Goal: Task Accomplishment & Management: Use online tool/utility

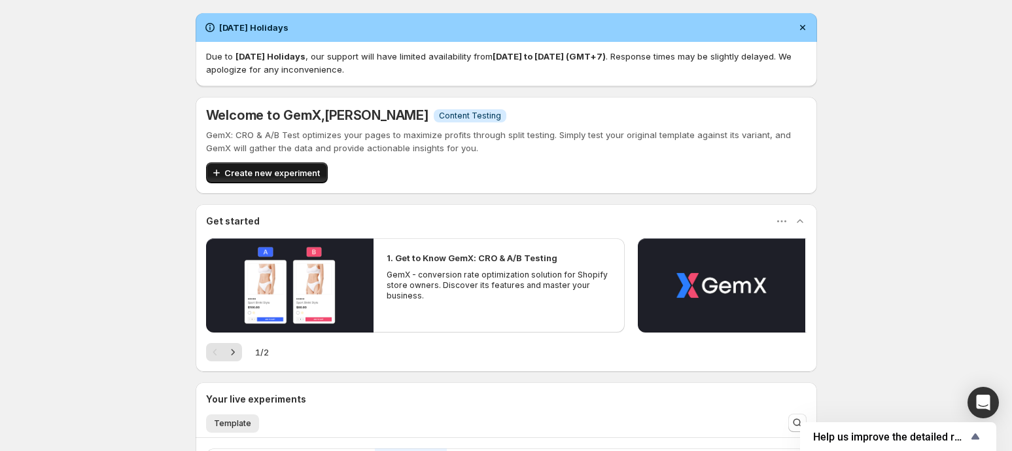
click at [283, 176] on span "Create new experiment" at bounding box center [271, 172] width 95 height 13
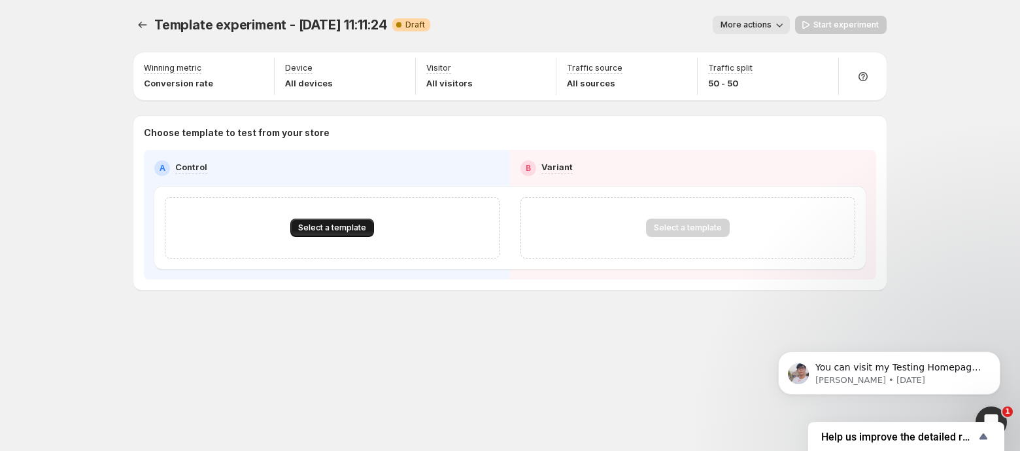
click at [324, 230] on span "Select a template" at bounding box center [332, 227] width 68 height 10
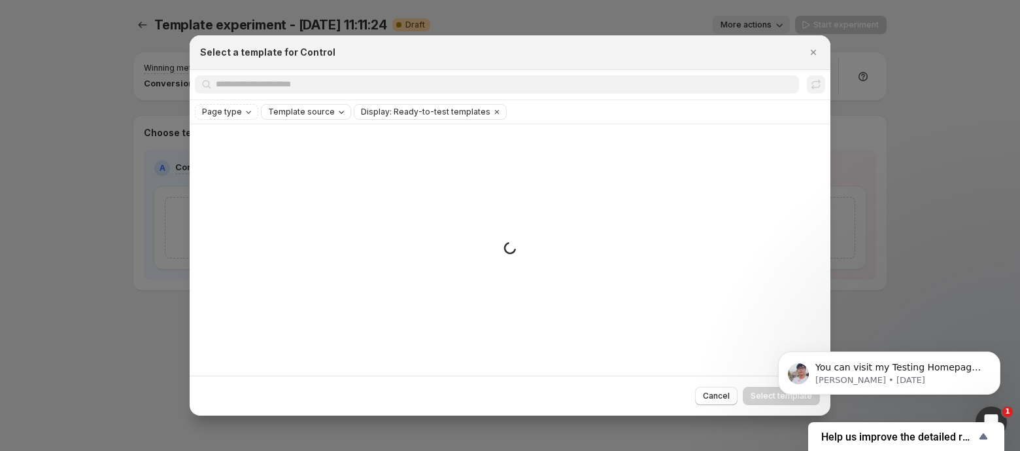
click at [318, 111] on span "Template source" at bounding box center [301, 112] width 67 height 10
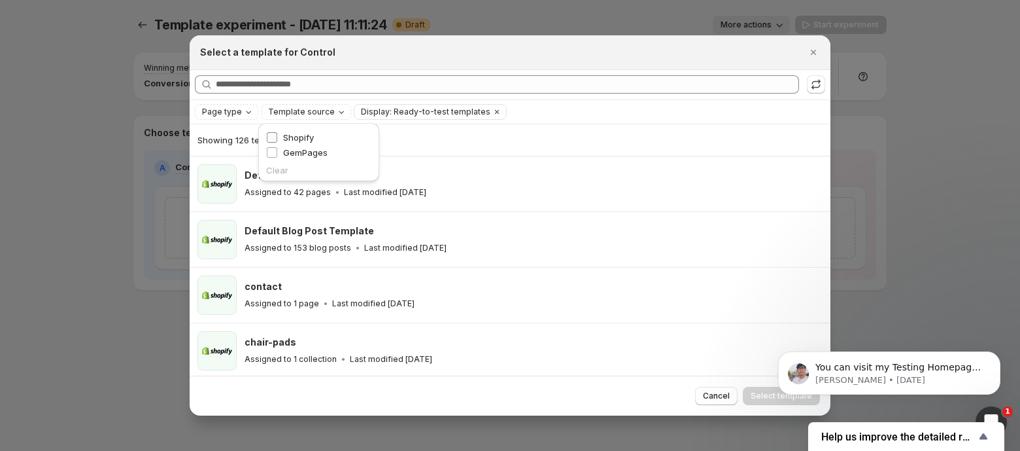
click at [296, 132] on span "Shopify" at bounding box center [298, 137] width 31 height 10
click at [371, 63] on div "Select a template for Control" at bounding box center [510, 52] width 641 height 35
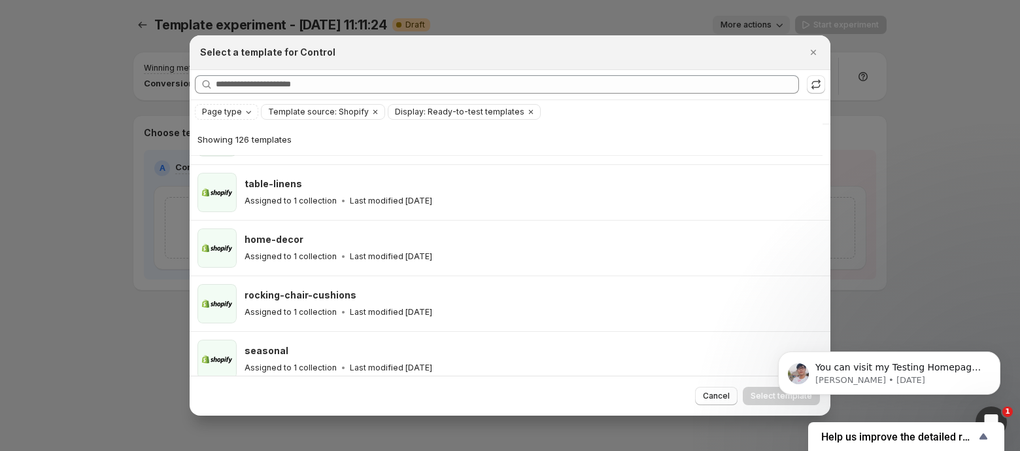
scroll to position [690, 0]
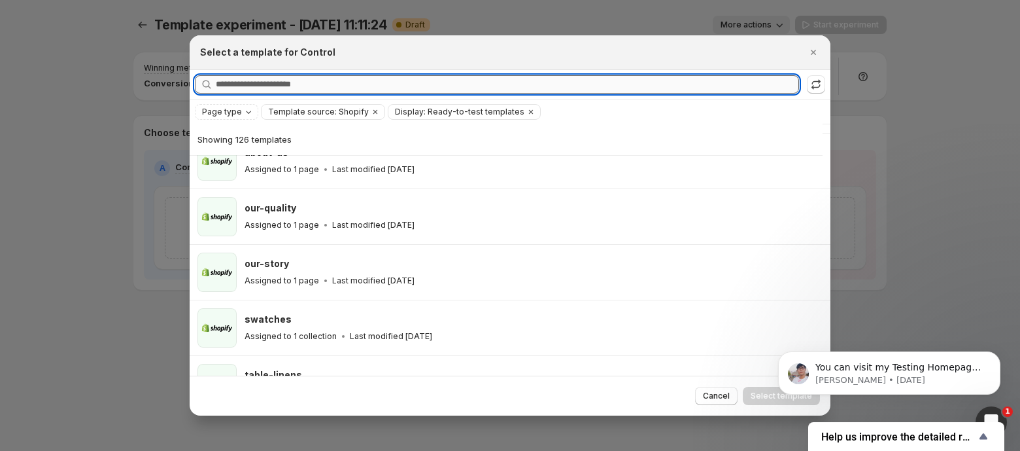
click at [307, 82] on input "Searching all templates" at bounding box center [507, 84] width 583 height 18
click at [529, 112] on icon "Clear" at bounding box center [531, 112] width 4 height 4
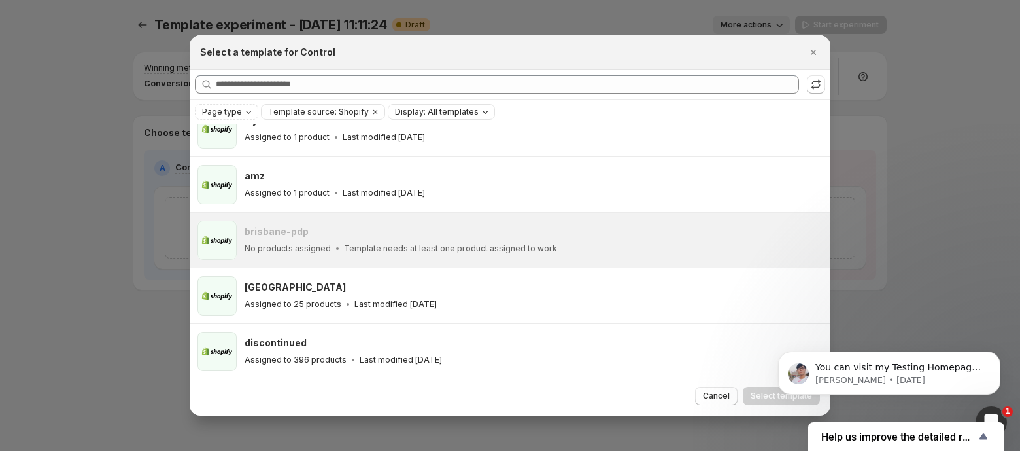
scroll to position [1266, 0]
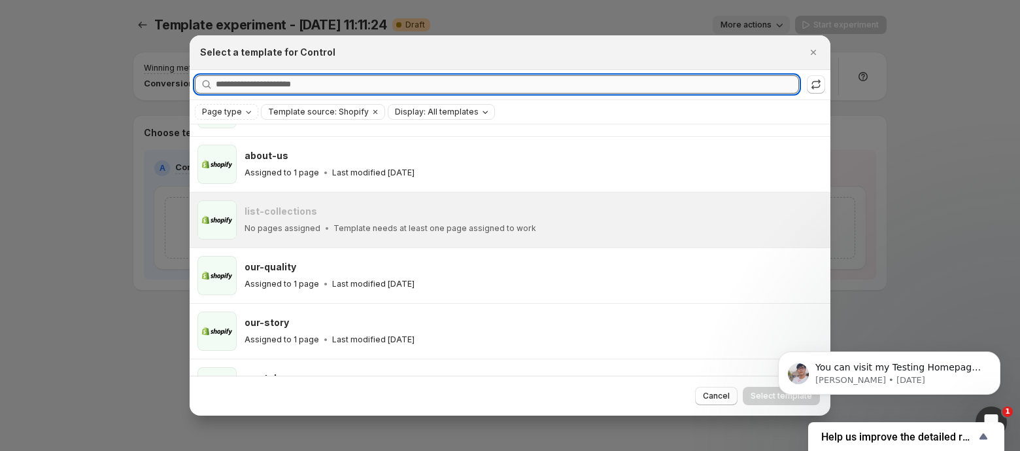
click at [356, 88] on input "Searching all templates" at bounding box center [507, 84] width 583 height 18
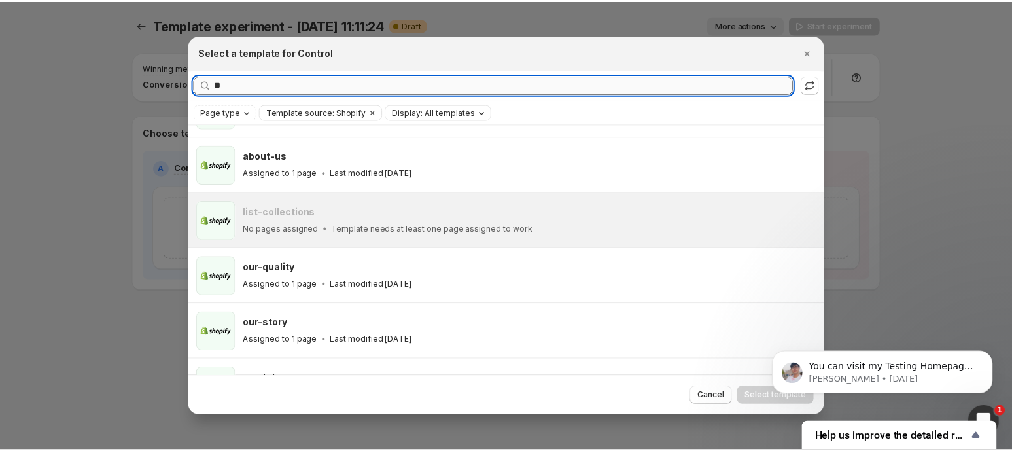
scroll to position [0, 0]
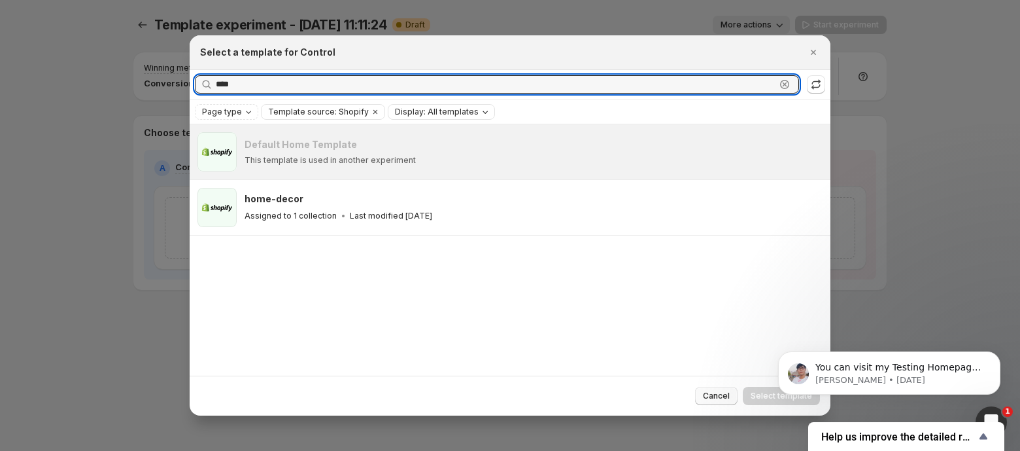
type input "****"
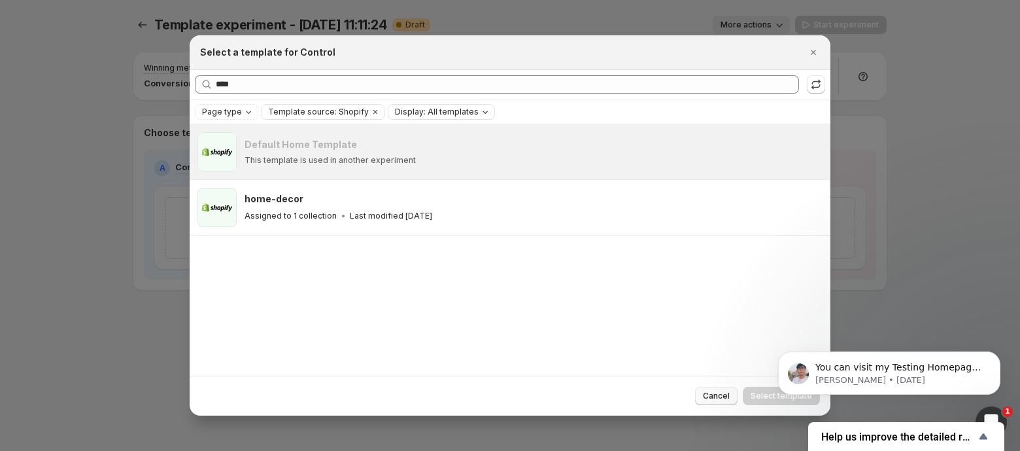
click at [715, 398] on span "Cancel" at bounding box center [716, 395] width 27 height 10
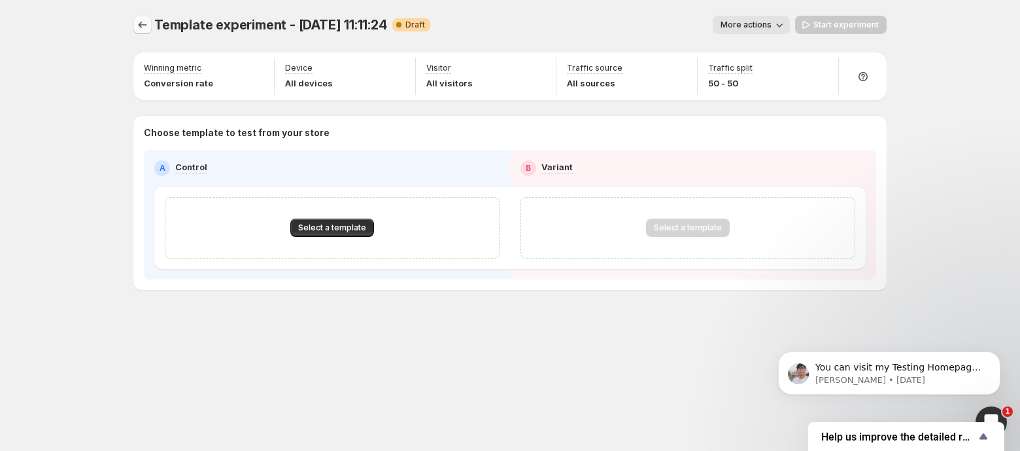
click at [137, 20] on icon "Experiments" at bounding box center [142, 24] width 13 height 13
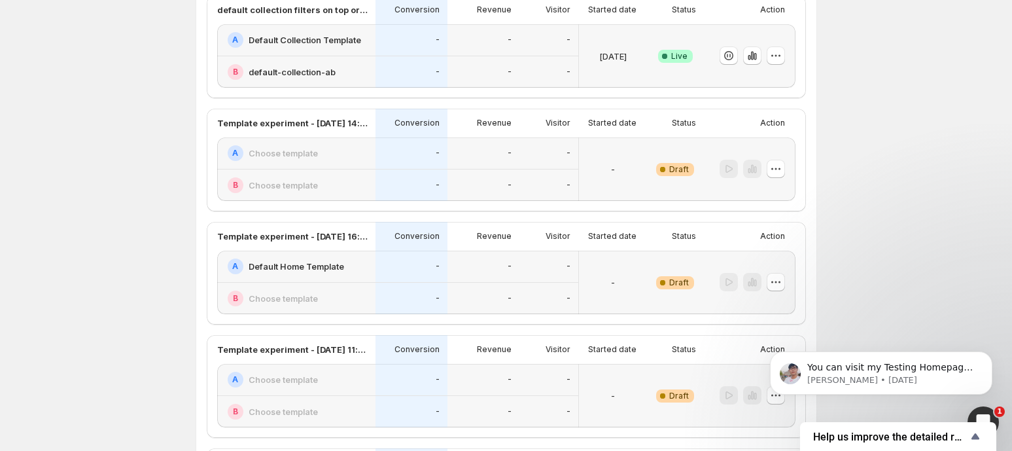
scroll to position [355, 0]
click at [782, 167] on icon "button" at bounding box center [775, 168] width 13 height 13
click at [772, 263] on span "Delete" at bounding box center [769, 260] width 26 height 10
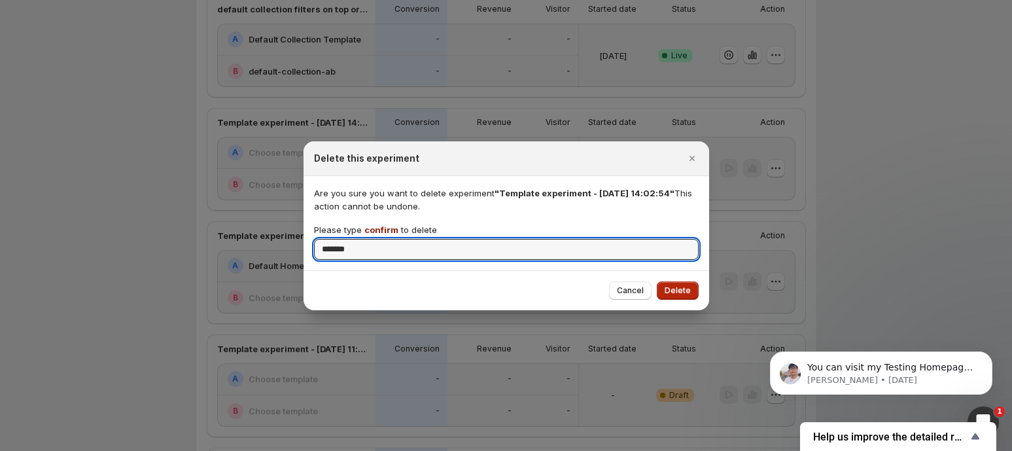
type input "*******"
click at [675, 288] on span "Delete" at bounding box center [678, 290] width 26 height 10
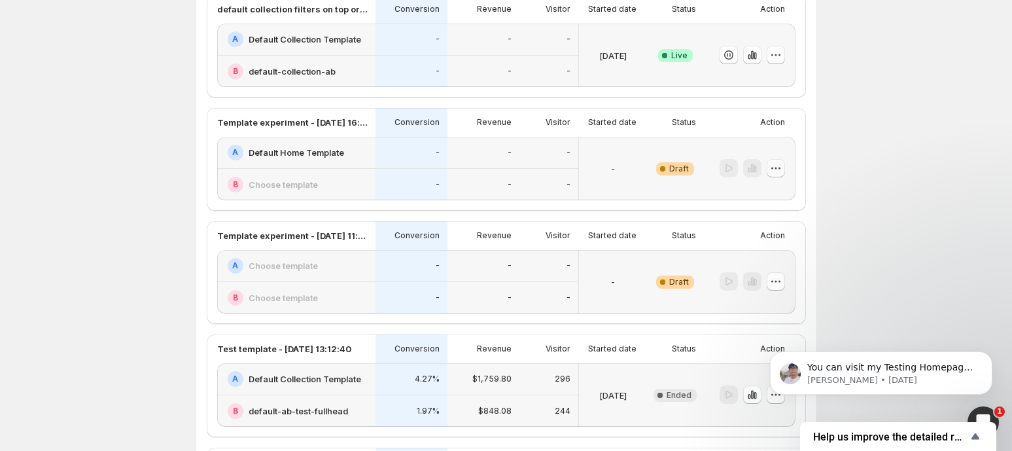
click at [782, 162] on icon "button" at bounding box center [775, 168] width 13 height 13
click at [769, 261] on span "Delete" at bounding box center [769, 260] width 26 height 10
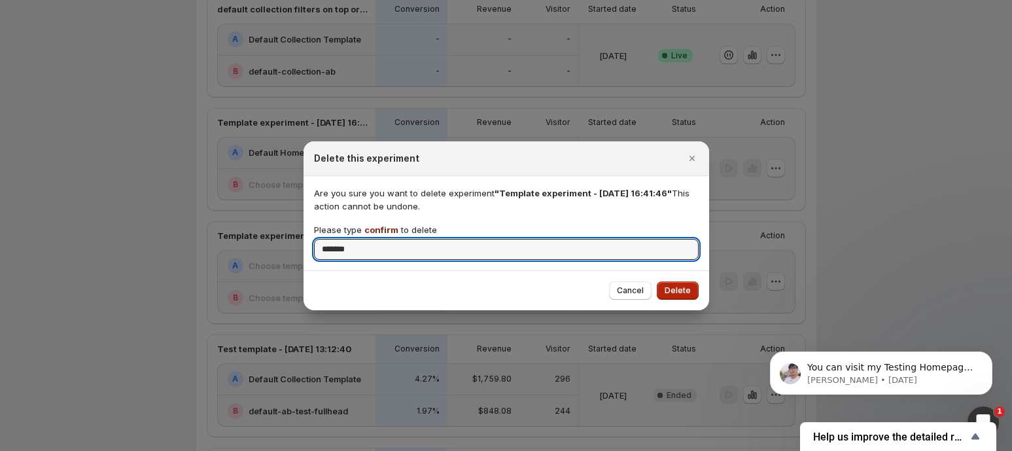
type input "*******"
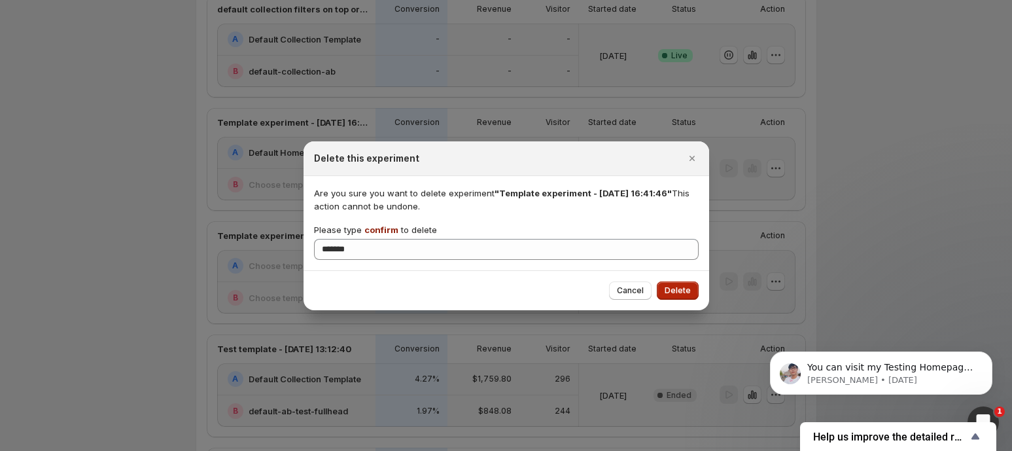
click at [675, 290] on span "Delete" at bounding box center [678, 290] width 26 height 10
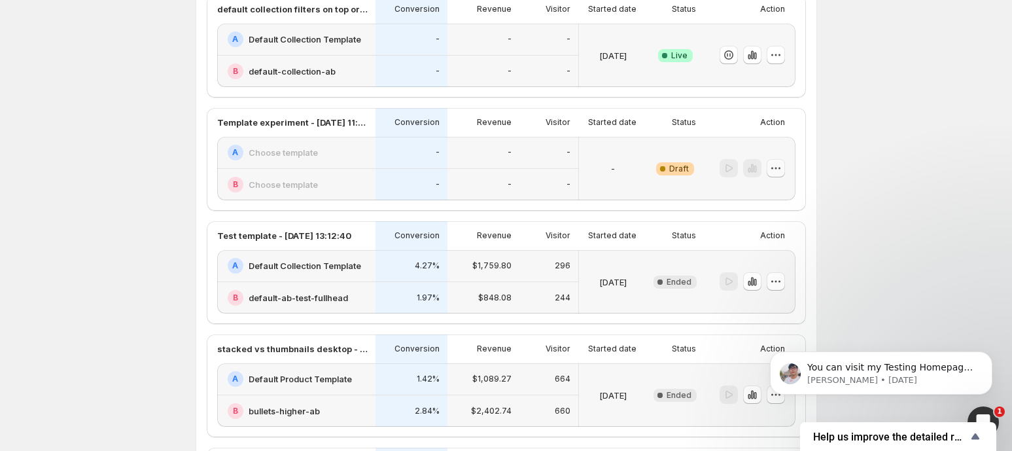
click at [782, 169] on icon "button" at bounding box center [775, 168] width 13 height 13
click at [767, 260] on span "Delete" at bounding box center [769, 260] width 26 height 10
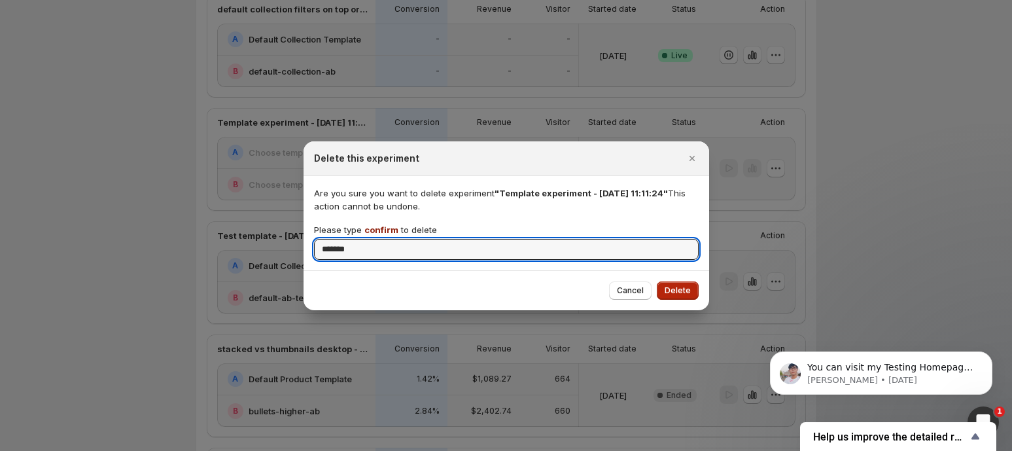
type input "*******"
click at [689, 290] on span "Delete" at bounding box center [678, 290] width 26 height 10
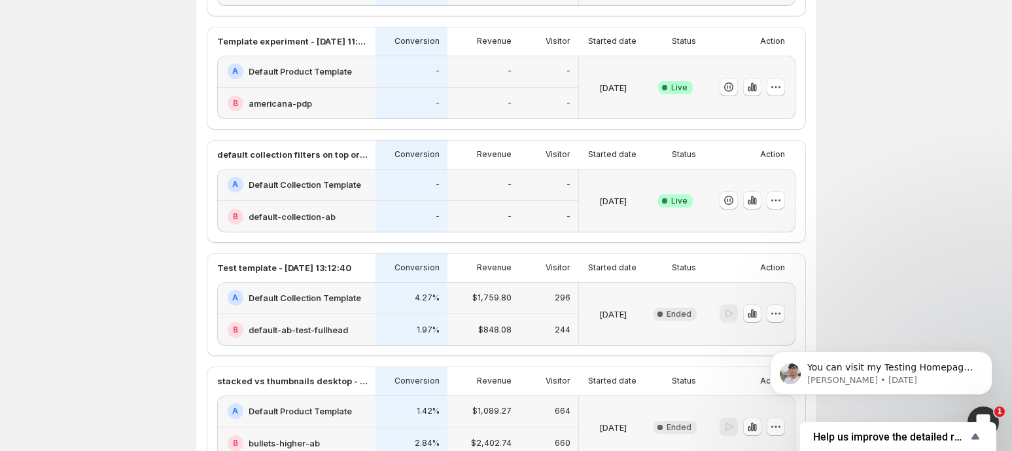
scroll to position [37, 0]
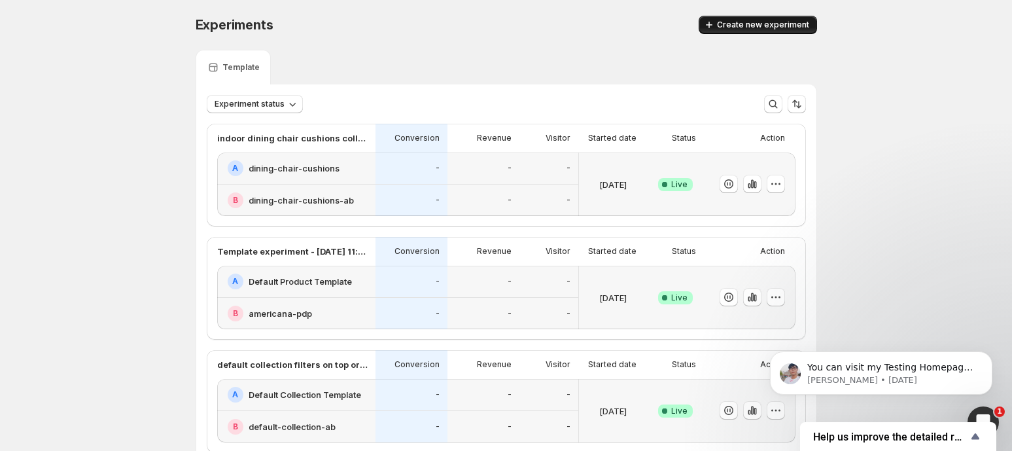
click at [774, 33] on button "Create new experiment" at bounding box center [758, 25] width 118 height 18
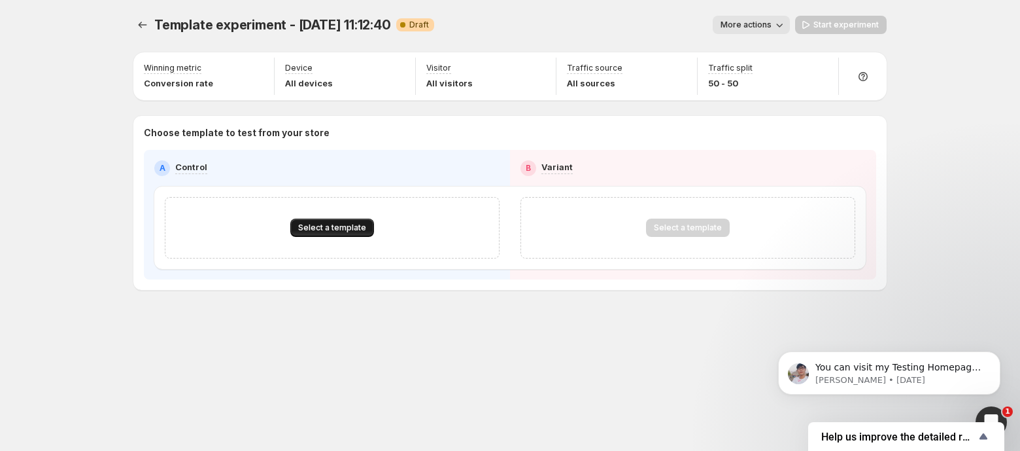
click at [343, 222] on span "Select a template" at bounding box center [332, 227] width 68 height 10
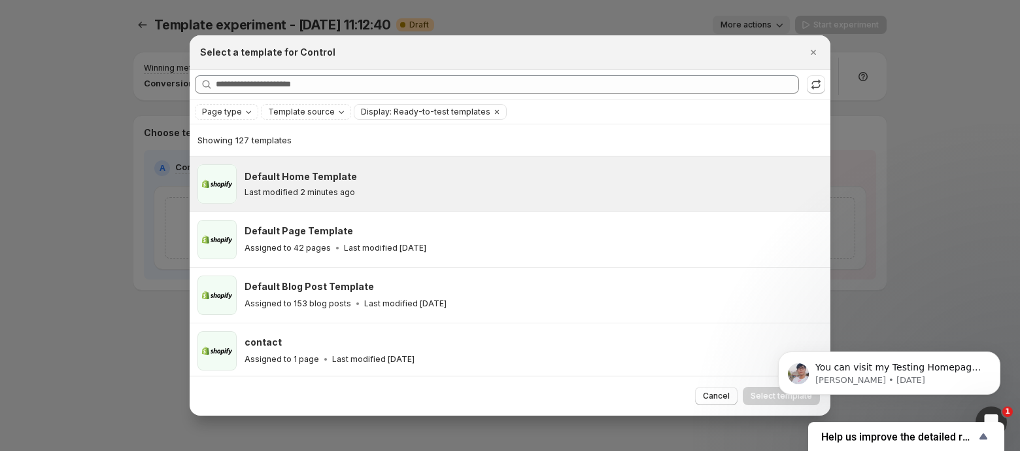
click at [321, 184] on div "Default Home Template Last modified 2 minutes ago" at bounding box center [532, 183] width 574 height 27
click at [758, 394] on span "Select template" at bounding box center [781, 395] width 61 height 10
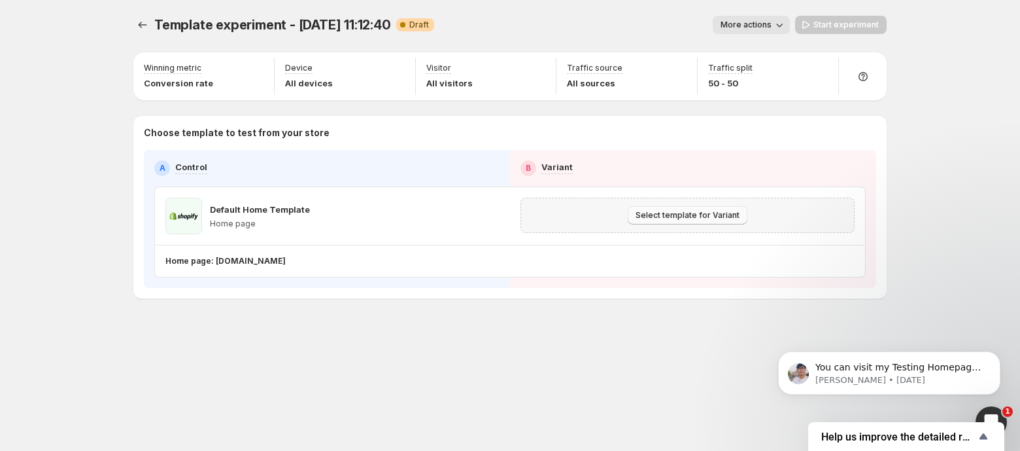
click at [632, 220] on button "Select template for Variant" at bounding box center [688, 215] width 120 height 18
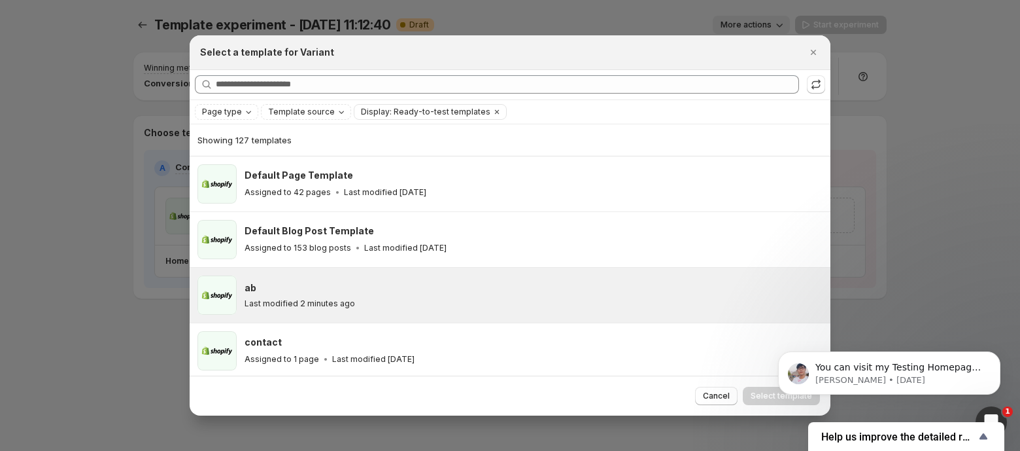
click at [332, 282] on div "ab" at bounding box center [532, 287] width 574 height 13
click at [765, 396] on body "You can visit my Testing Homepage to check the results: Test link: https://ambe…" at bounding box center [889, 369] width 251 height 81
click html "You can visit my Testing Homepage to check the results: Test link: https://ambe…"
click at [425, 291] on div "ab" at bounding box center [532, 287] width 574 height 13
click at [411, 303] on div "Last modified 2 minutes ago" at bounding box center [532, 303] width 574 height 10
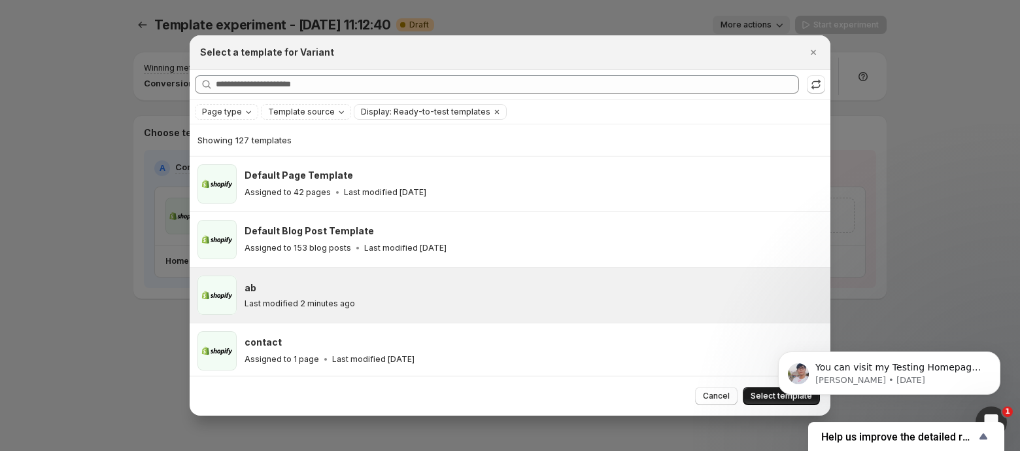
click at [764, 395] on span "Select template" at bounding box center [781, 395] width 61 height 10
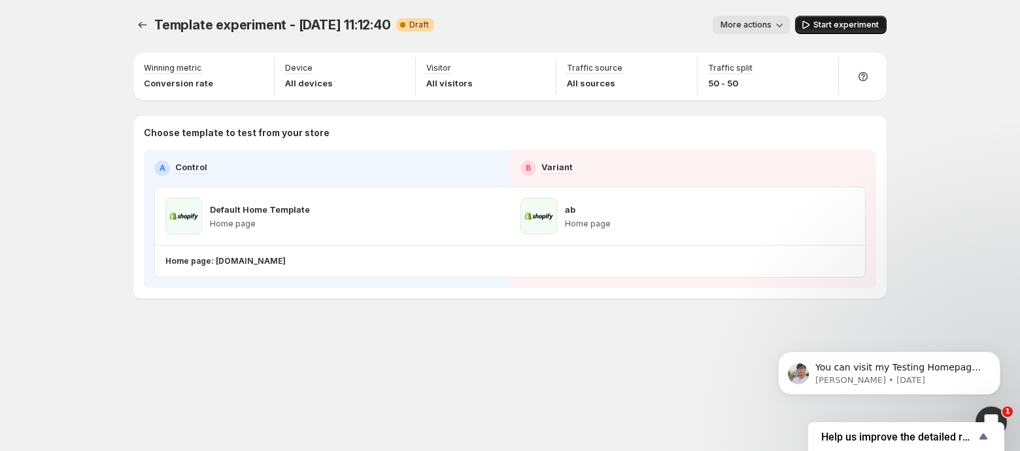
click at [841, 27] on span "Start experiment" at bounding box center [846, 25] width 65 height 10
click at [811, 24] on span "Pause experiment" at bounding box center [843, 25] width 71 height 10
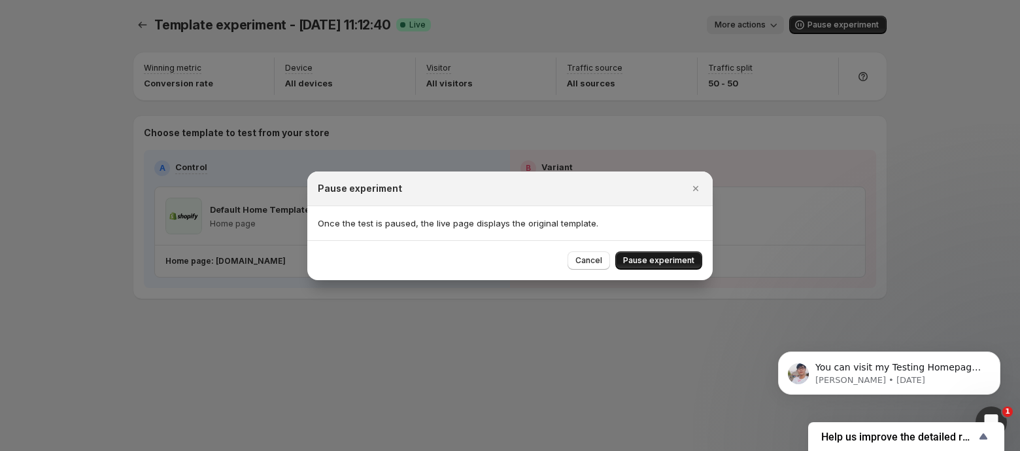
click at [625, 258] on button "Pause experiment" at bounding box center [658, 260] width 87 height 18
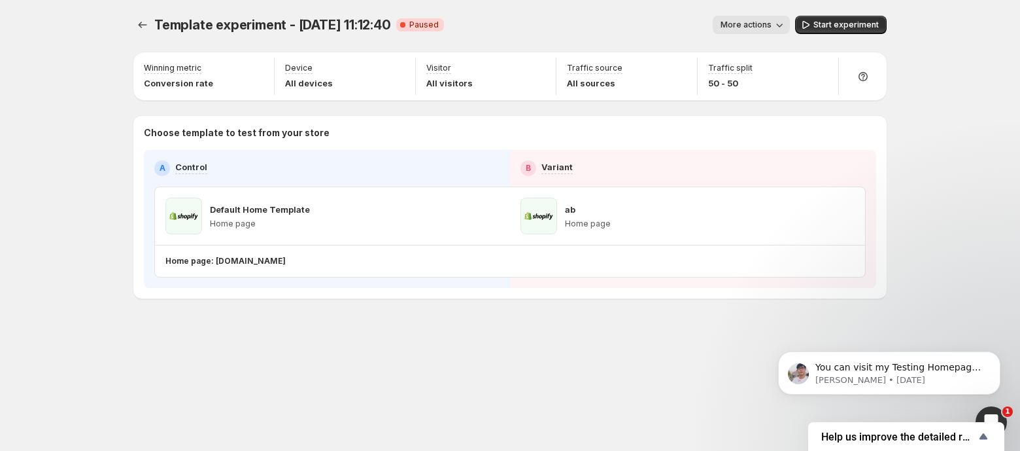
click at [767, 23] on span "More actions" at bounding box center [746, 25] width 51 height 10
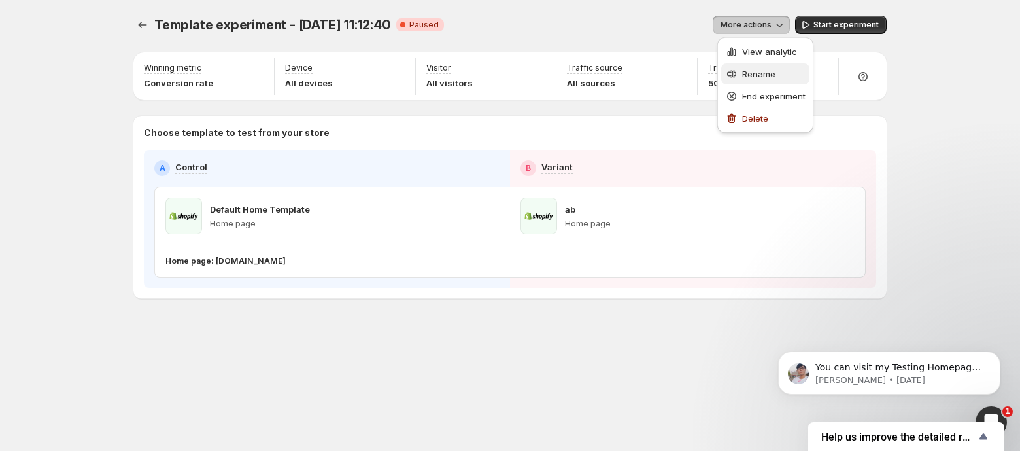
click at [759, 68] on span "Rename" at bounding box center [773, 73] width 63 height 13
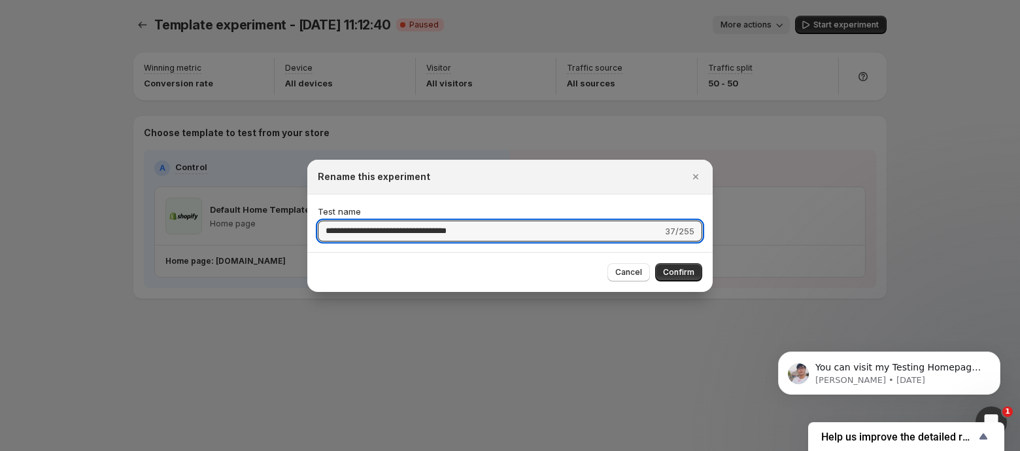
drag, startPoint x: 498, startPoint y: 228, endPoint x: 194, endPoint y: 213, distance: 304.6
click at [194, 450] on div "**********" at bounding box center [510, 451] width 1020 height 0
type input "**********"
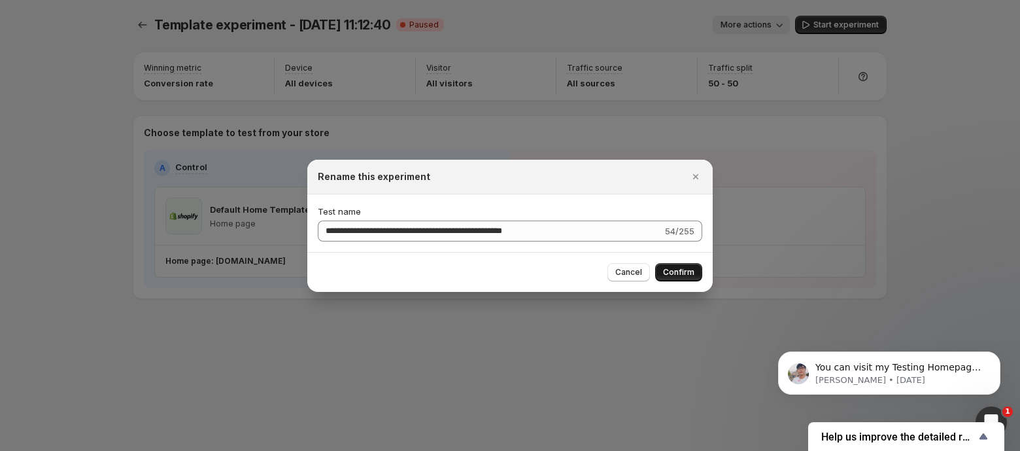
click at [681, 274] on span "Confirm" at bounding box center [678, 272] width 31 height 10
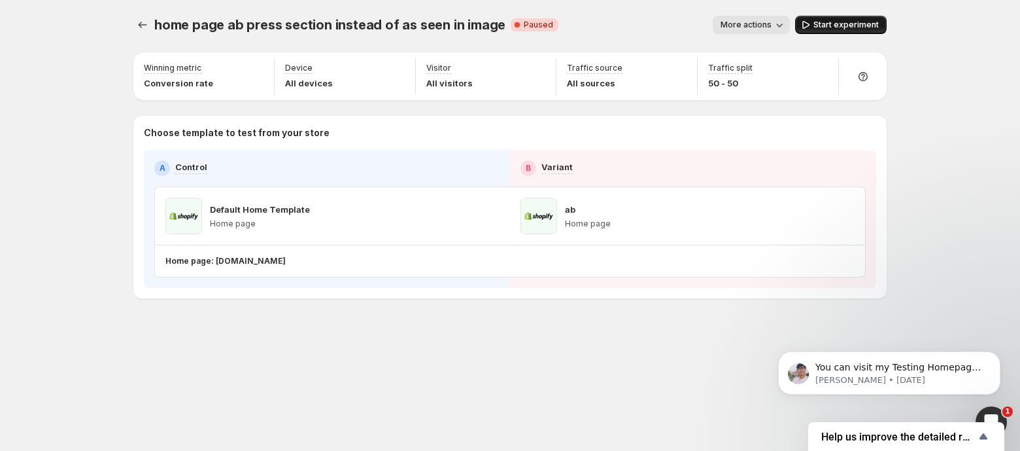
click at [836, 26] on span "Start experiment" at bounding box center [846, 25] width 65 height 10
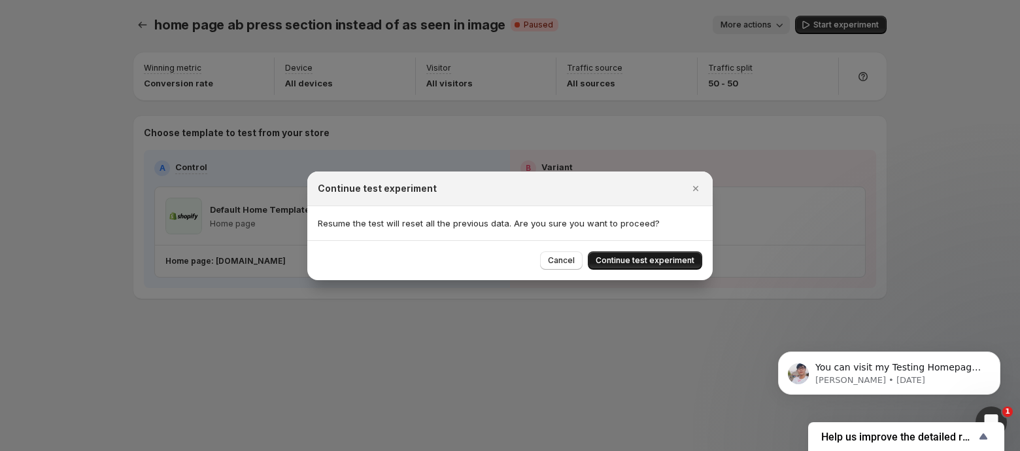
click at [651, 261] on span "Continue test experiment" at bounding box center [645, 260] width 99 height 10
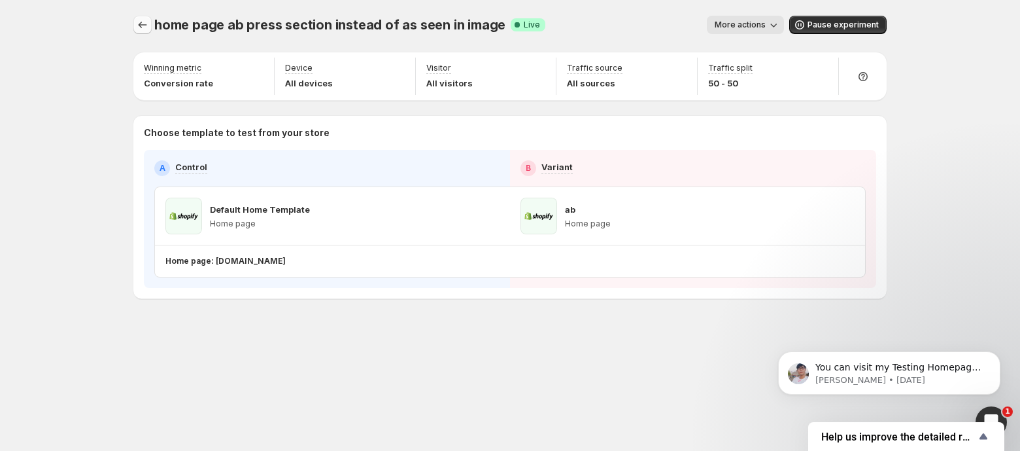
click at [146, 27] on icon "Experiments" at bounding box center [142, 24] width 13 height 13
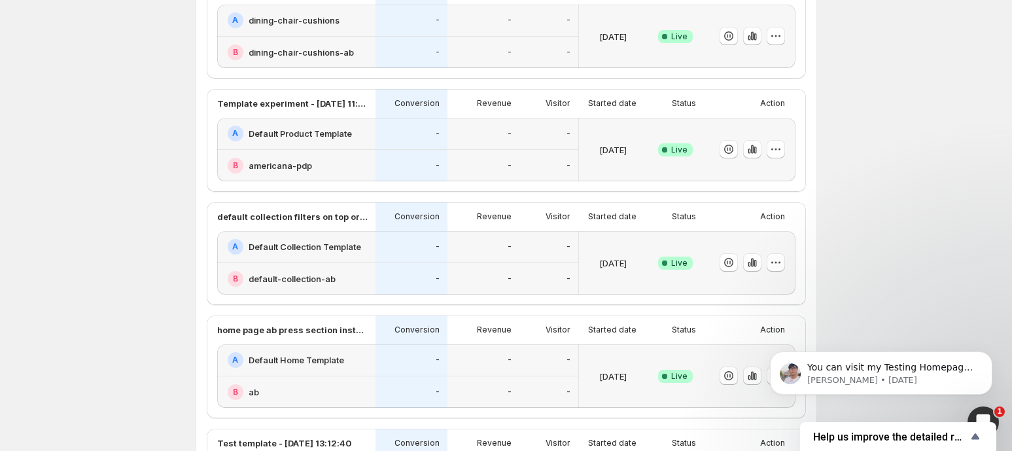
scroll to position [148, 0]
click at [472, 143] on div "-" at bounding box center [483, 133] width 72 height 32
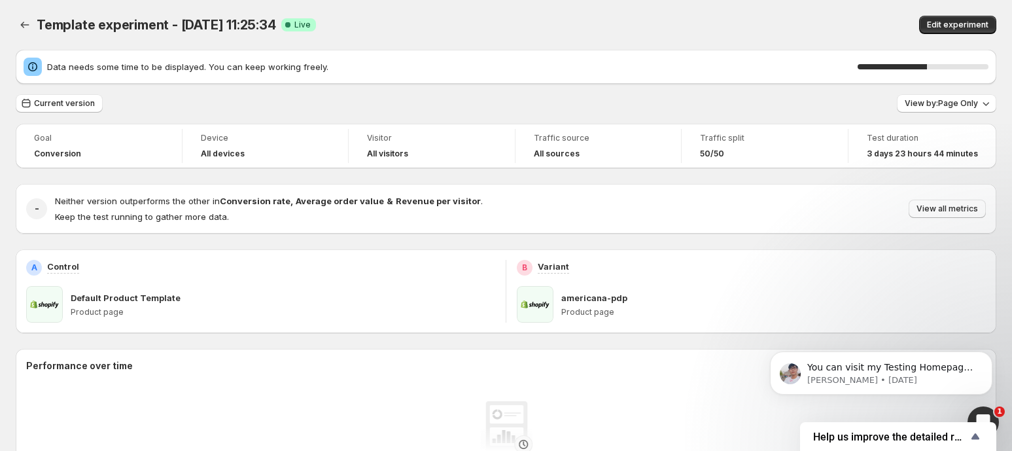
scroll to position [18, 0]
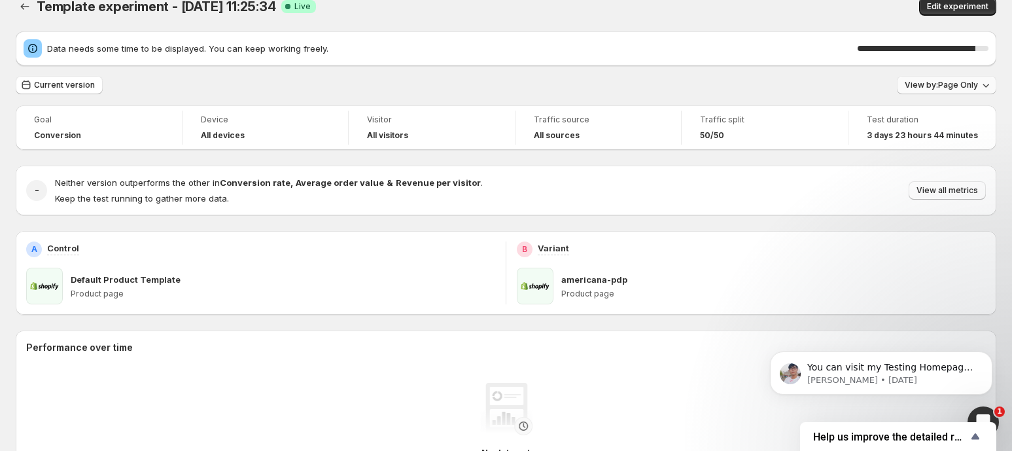
click at [978, 87] on span "View by: Page Only" at bounding box center [941, 85] width 73 height 10
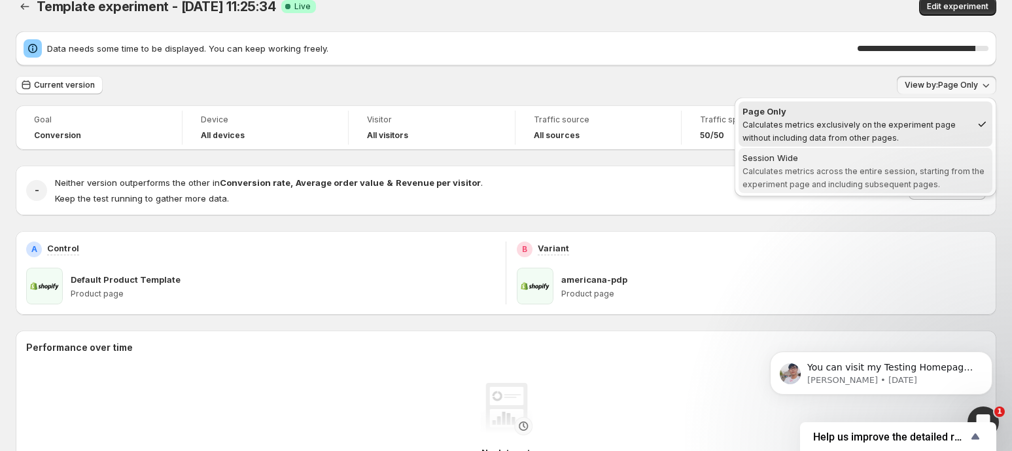
click at [870, 173] on span "Calculates metrics across the entire session, starting from the experiment page…" at bounding box center [863, 177] width 242 height 23
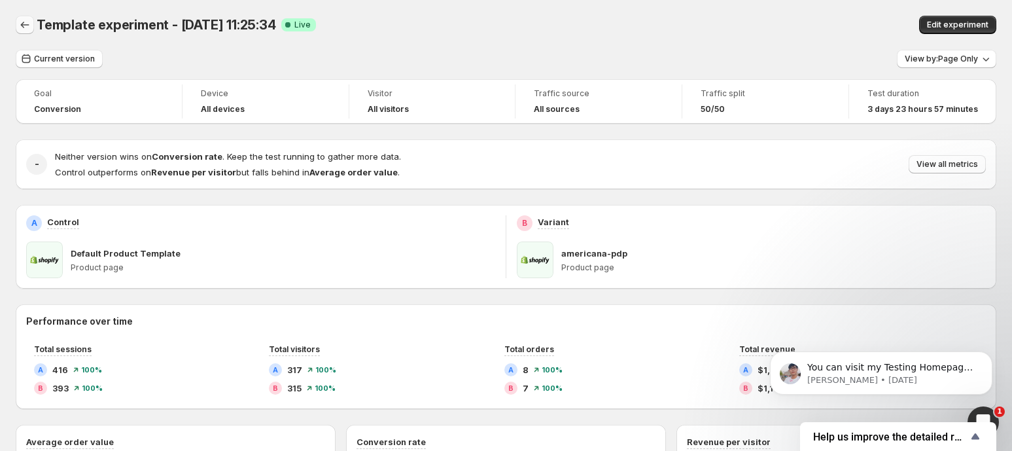
click at [20, 26] on icon "Back" at bounding box center [24, 24] width 13 height 13
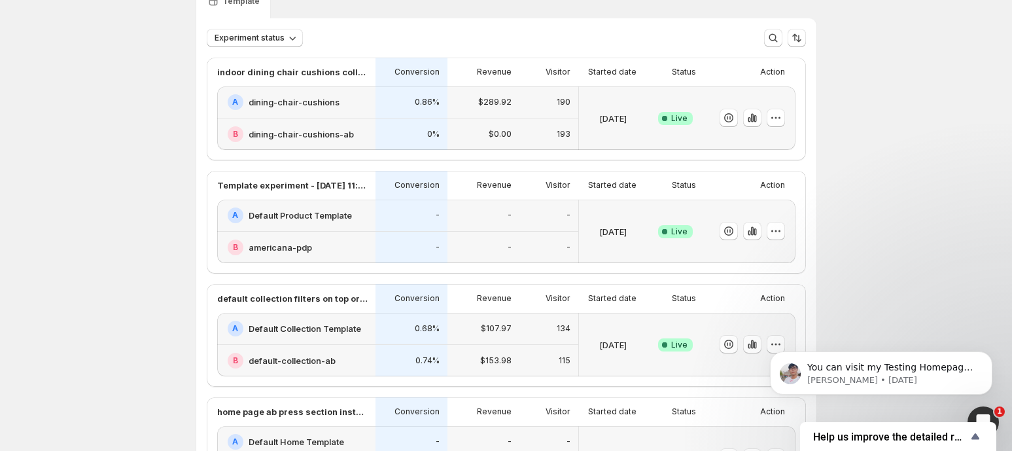
scroll to position [67, 0]
click at [402, 67] on p "Conversion" at bounding box center [416, 70] width 45 height 10
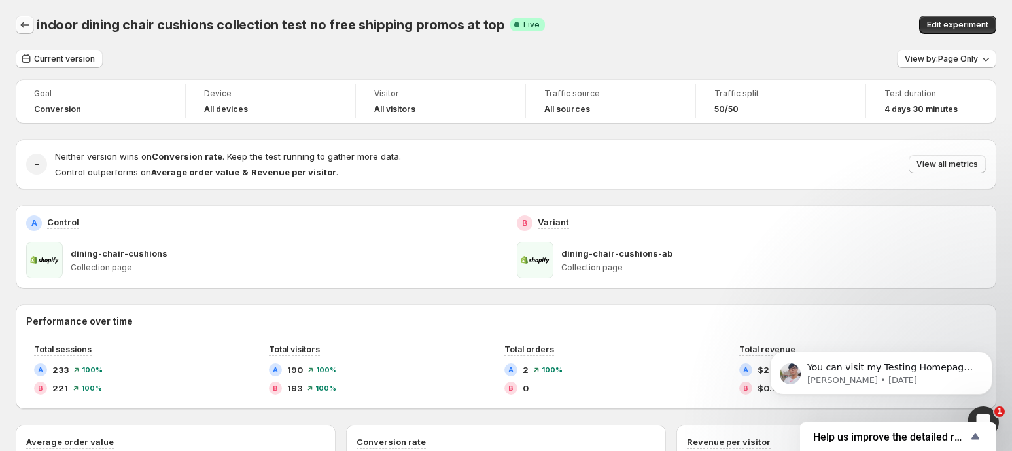
click at [28, 26] on icon "Back" at bounding box center [24, 24] width 13 height 13
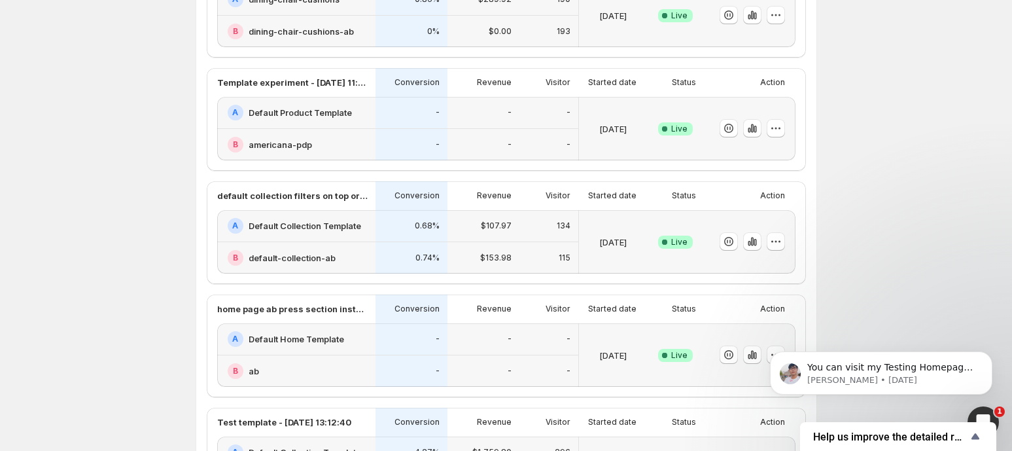
scroll to position [170, 0]
click at [482, 233] on div "$107.97" at bounding box center [483, 225] width 72 height 32
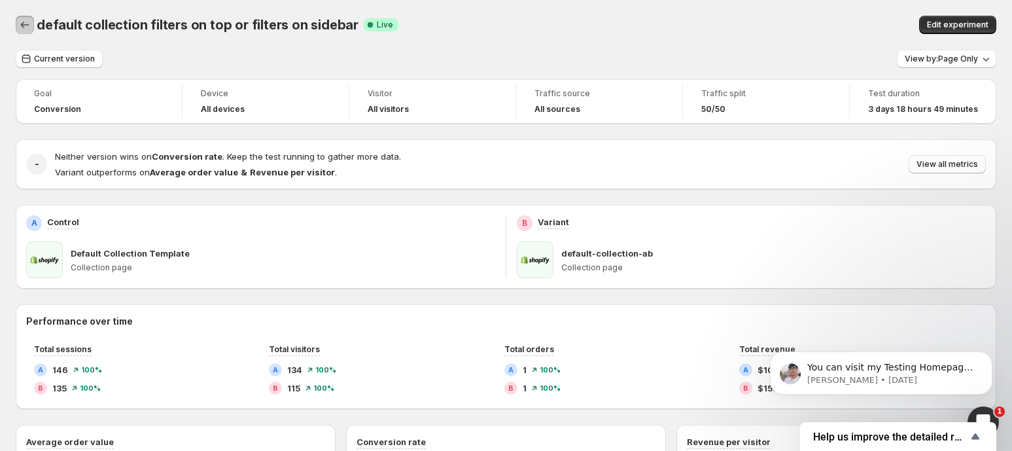
click at [24, 27] on icon "Back" at bounding box center [24, 24] width 13 height 13
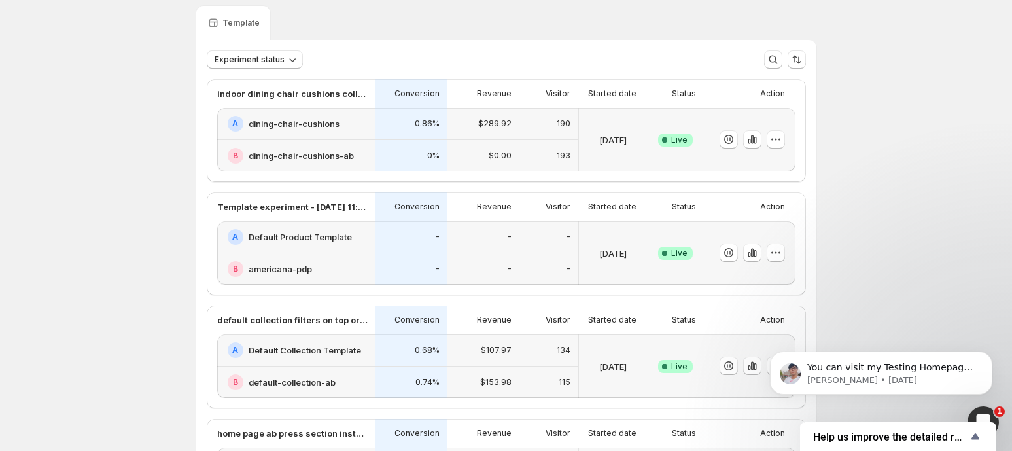
scroll to position [44, 0]
